Goal: Book appointment/travel/reservation

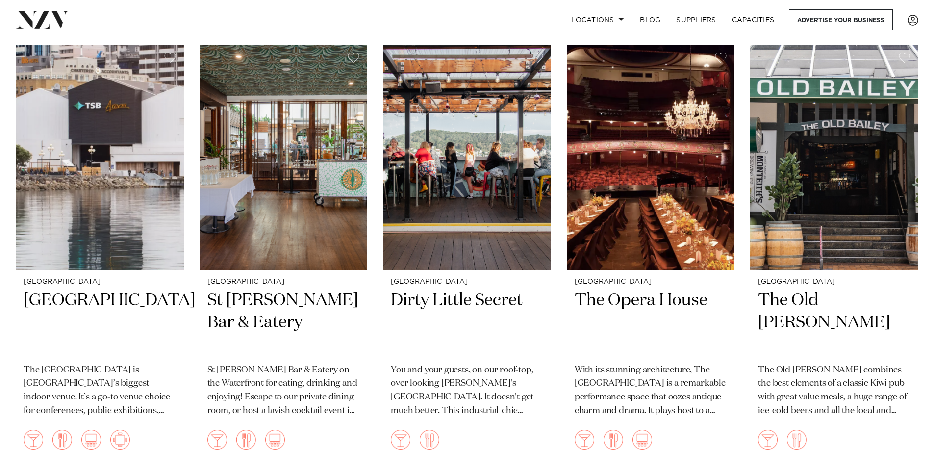
scroll to position [2893, 0]
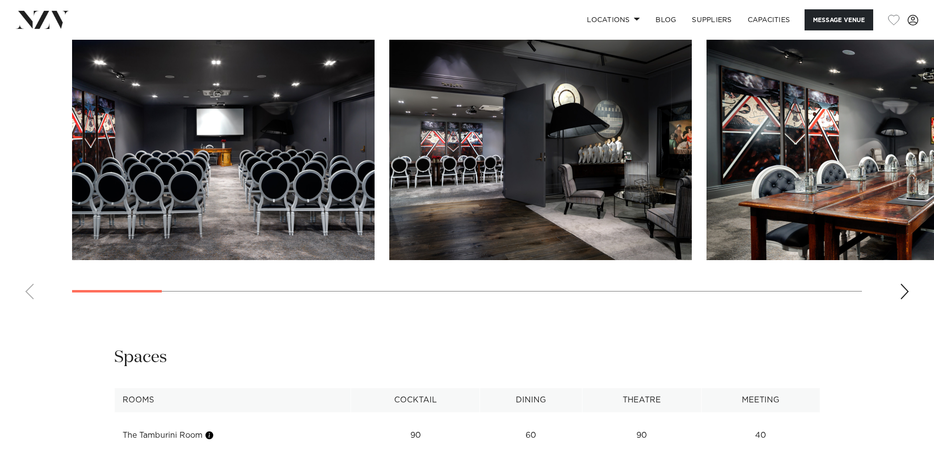
scroll to position [1373, 0]
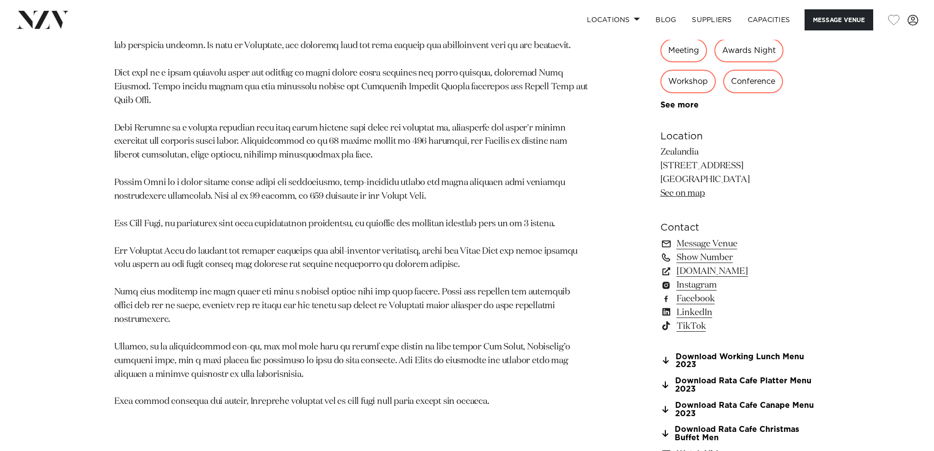
scroll to position [686, 0]
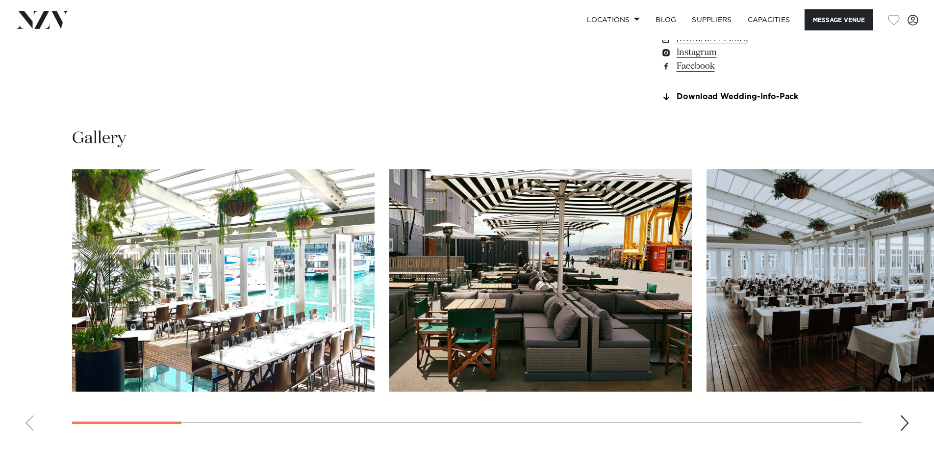
scroll to position [875, 0]
